Goal: Understand process/instructions

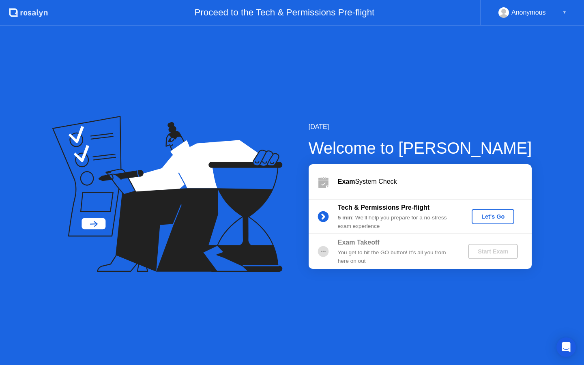
click at [494, 214] on div "Let's Go" at bounding box center [493, 216] width 36 height 6
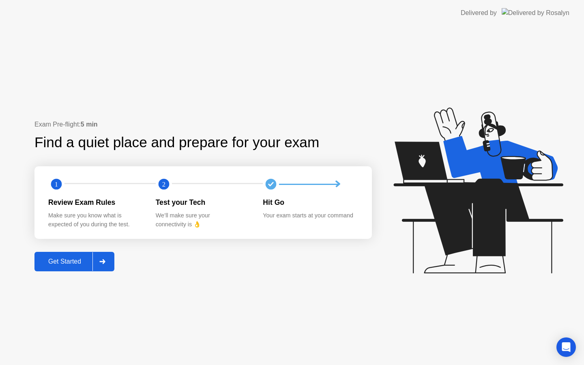
click at [76, 260] on div "Get Started" at bounding box center [65, 261] width 56 height 7
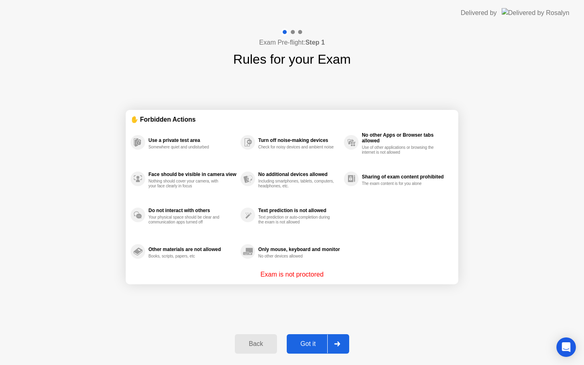
click at [323, 343] on div "Got it" at bounding box center [308, 343] width 38 height 7
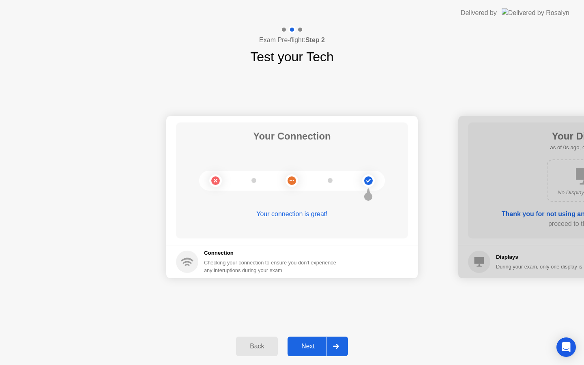
click at [313, 338] on button "Next" at bounding box center [317, 345] width 60 height 19
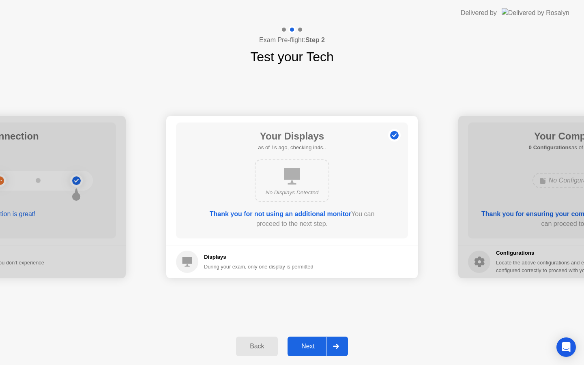
click at [314, 340] on button "Next" at bounding box center [317, 345] width 60 height 19
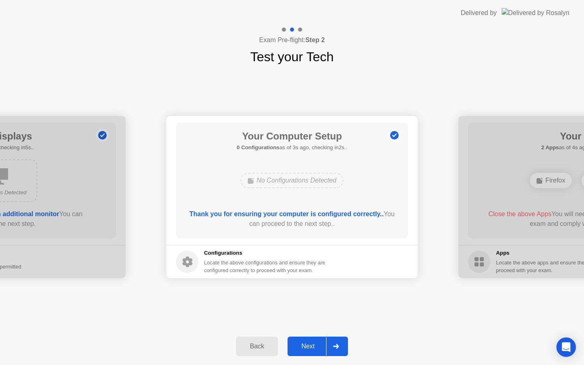
click at [315, 344] on div "Next" at bounding box center [308, 345] width 36 height 7
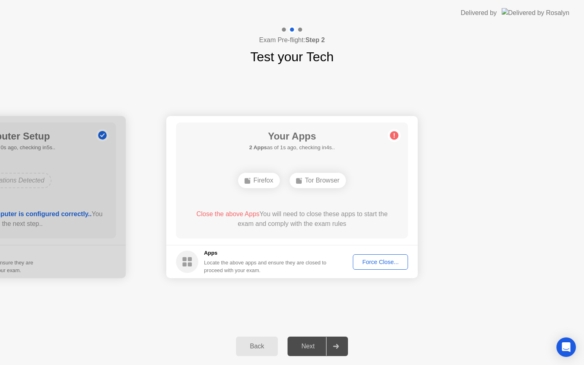
click at [396, 137] on circle at bounding box center [394, 135] width 9 height 9
click at [393, 135] on circle at bounding box center [394, 135] width 9 height 9
click at [380, 261] on div "Force Close..." at bounding box center [379, 262] width 49 height 6
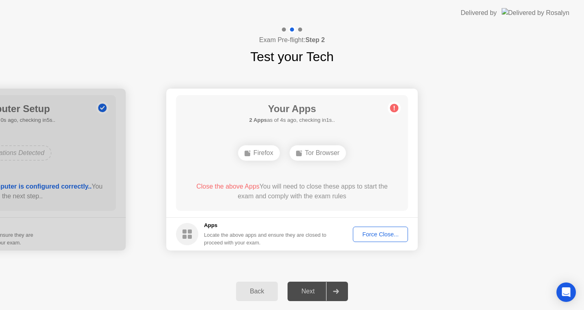
click at [383, 228] on button "Force Close..." at bounding box center [380, 234] width 55 height 15
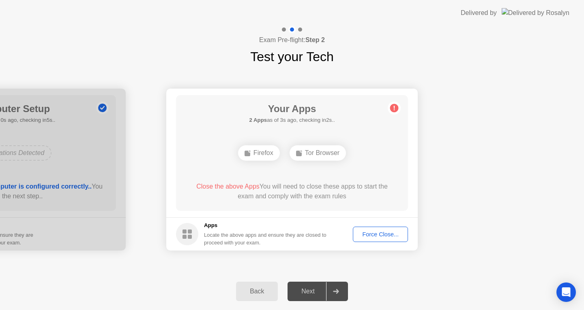
click at [389, 236] on div "Force Close..." at bounding box center [379, 234] width 49 height 6
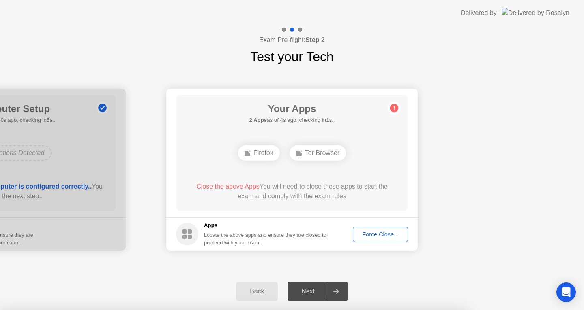
drag, startPoint x: 321, startPoint y: 204, endPoint x: 363, endPoint y: 213, distance: 43.6
